Goal: Navigation & Orientation: Understand site structure

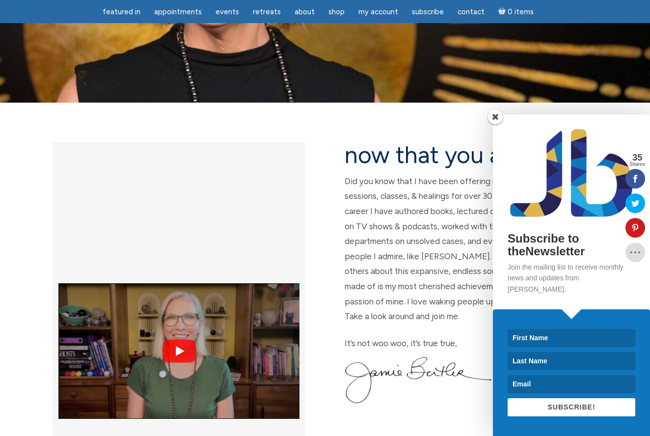
scroll to position [164, 0]
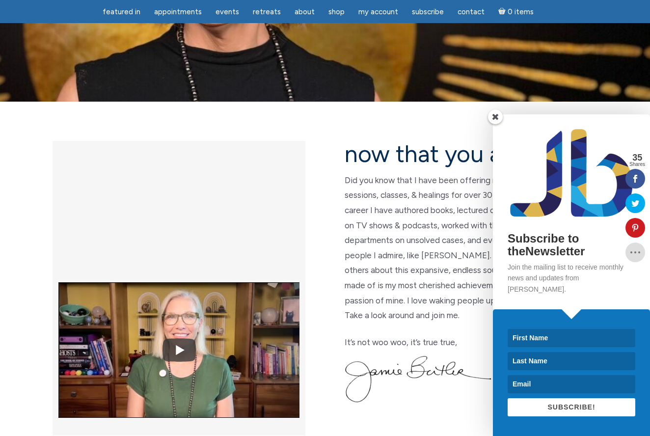
click at [497, 124] on span at bounding box center [495, 117] width 15 height 15
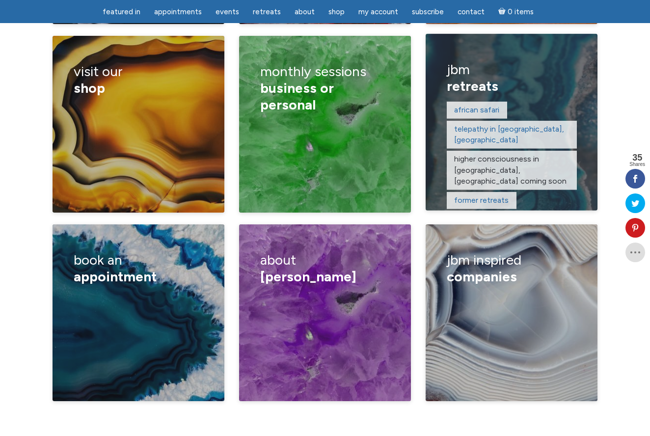
scroll to position [1613, 0]
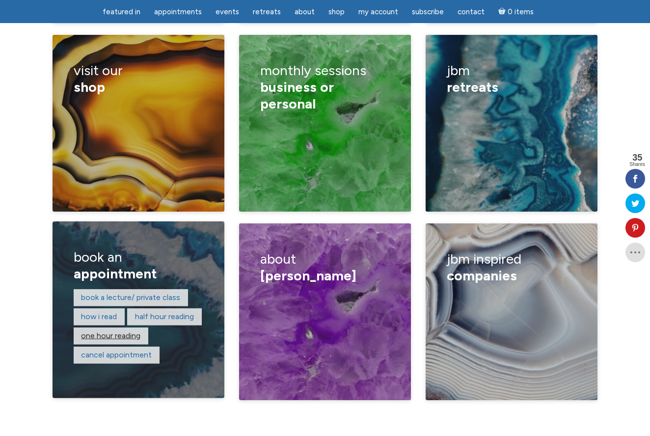
click at [114, 331] on link "One hour reading" at bounding box center [110, 335] width 59 height 9
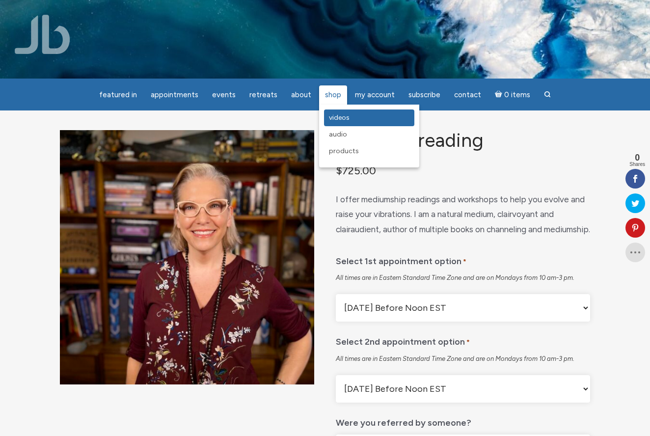
click at [332, 119] on span "Videos" at bounding box center [339, 117] width 21 height 8
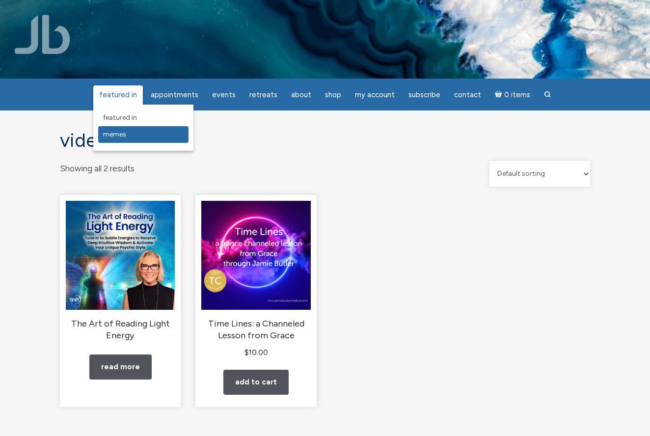
click at [125, 132] on span "Memes" at bounding box center [114, 134] width 23 height 8
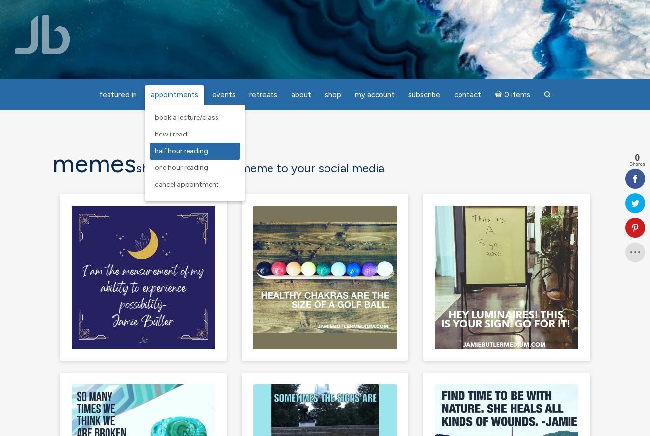
click at [184, 152] on span "Half Hour Reading" at bounding box center [182, 151] width 54 height 8
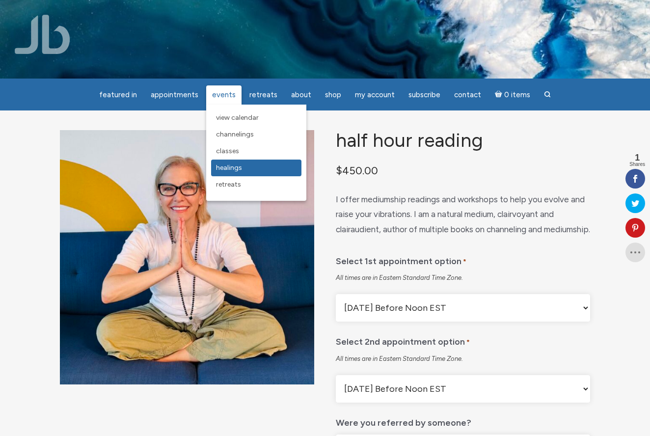
click at [227, 168] on span "Healings" at bounding box center [229, 168] width 26 height 8
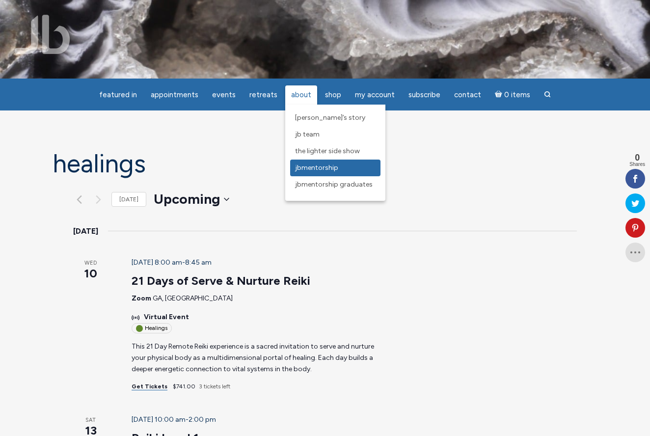
click at [309, 163] on link "JBMentorship" at bounding box center [335, 168] width 90 height 17
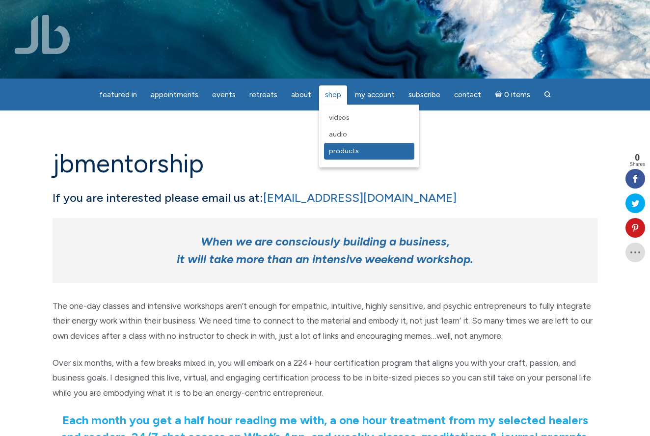
click at [338, 152] on span "Products" at bounding box center [344, 151] width 30 height 8
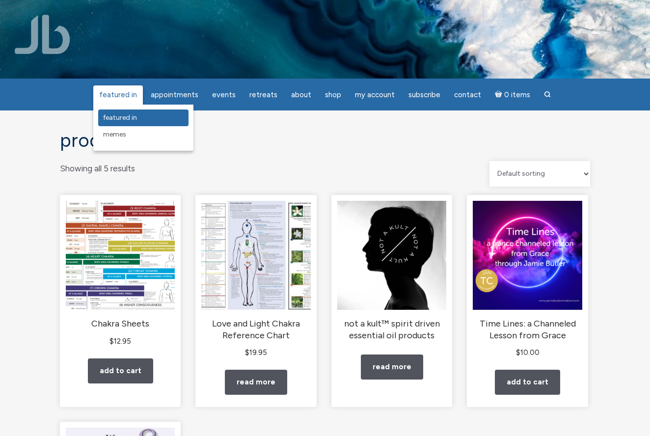
click at [126, 117] on span "featured in" at bounding box center [120, 117] width 34 height 8
